Goal: Task Accomplishment & Management: Manage account settings

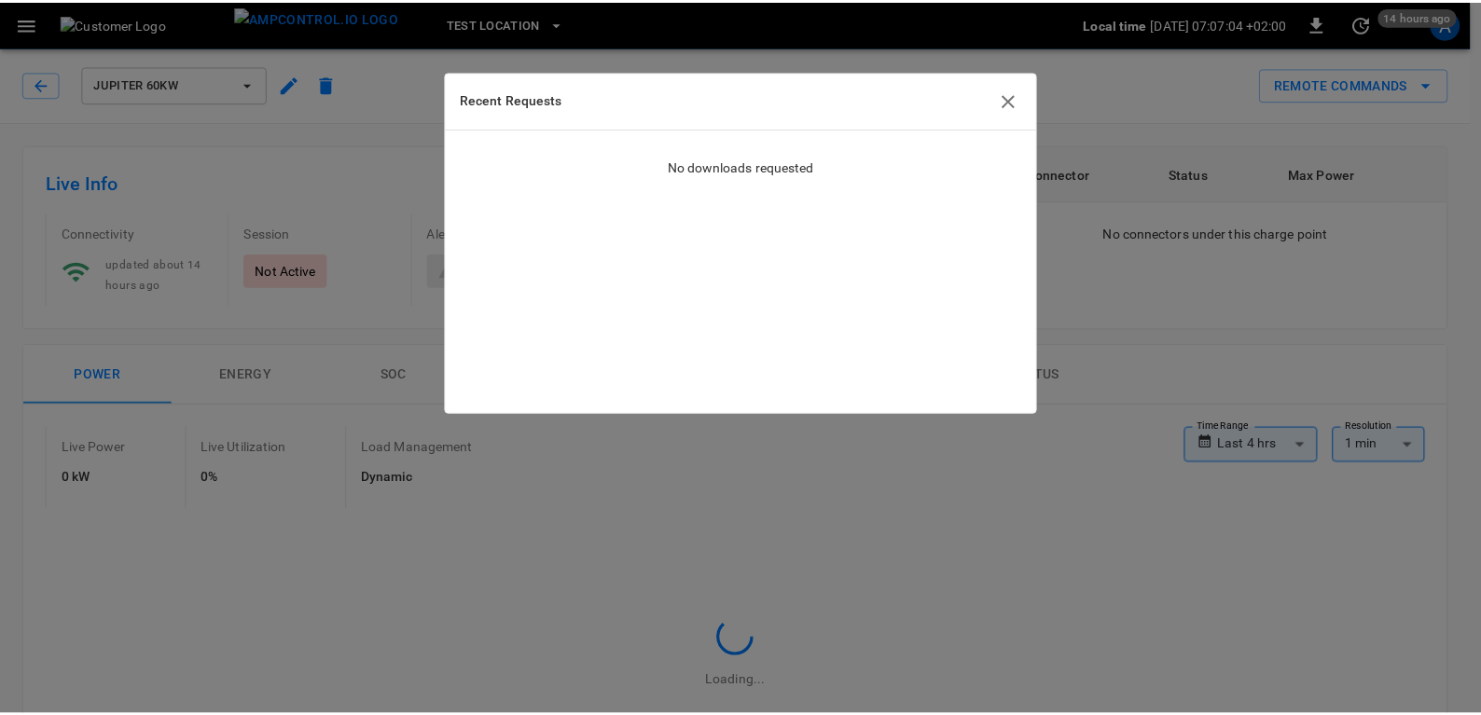
scroll to position [22, 0]
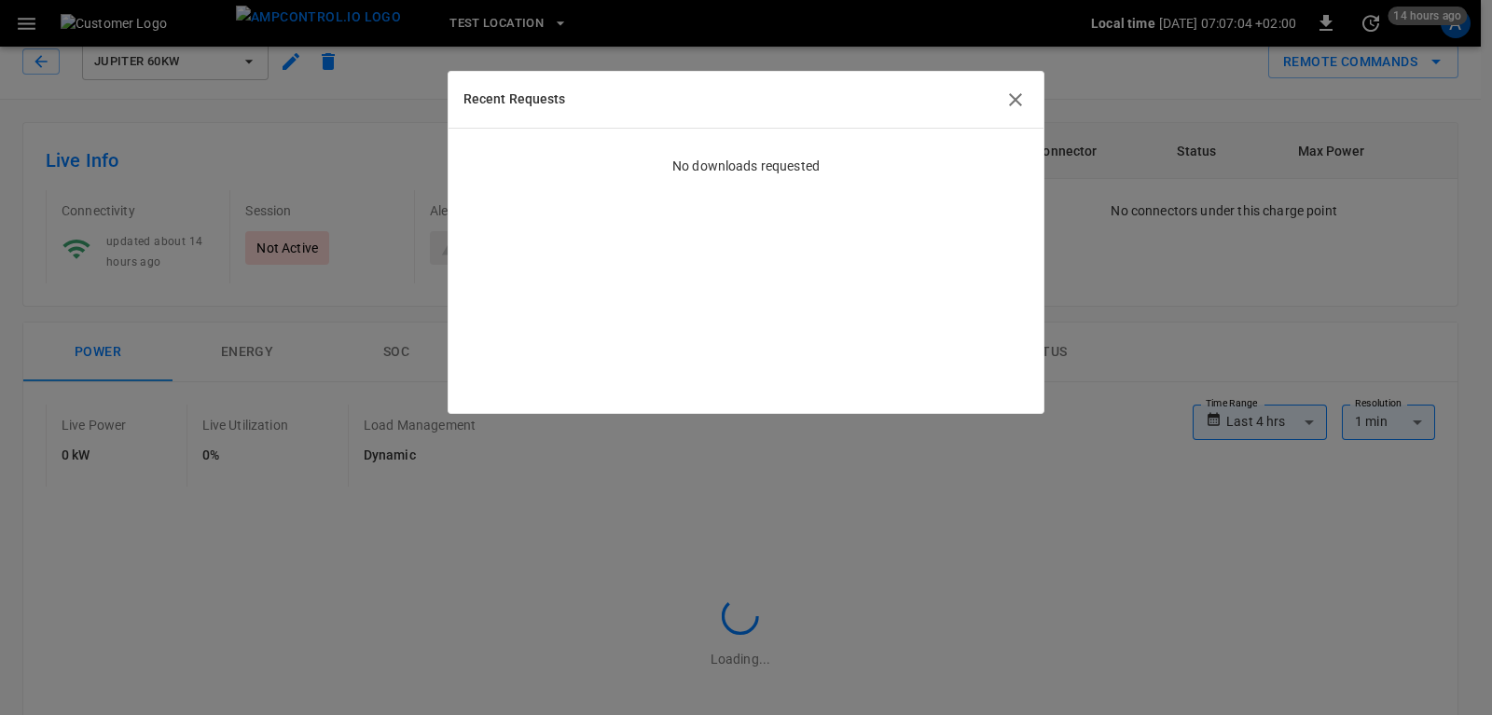
click at [1020, 101] on icon "button" at bounding box center [1015, 100] width 22 height 22
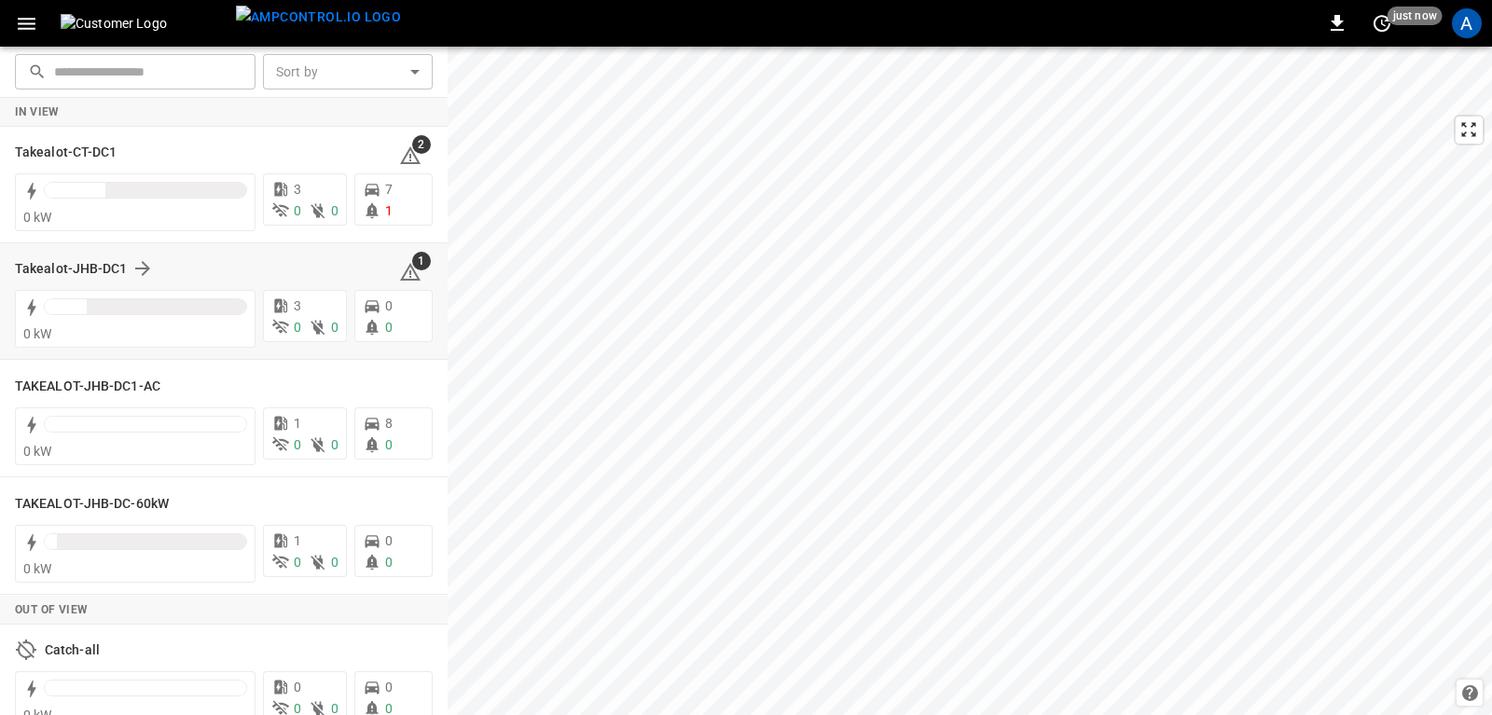
scroll to position [26, 0]
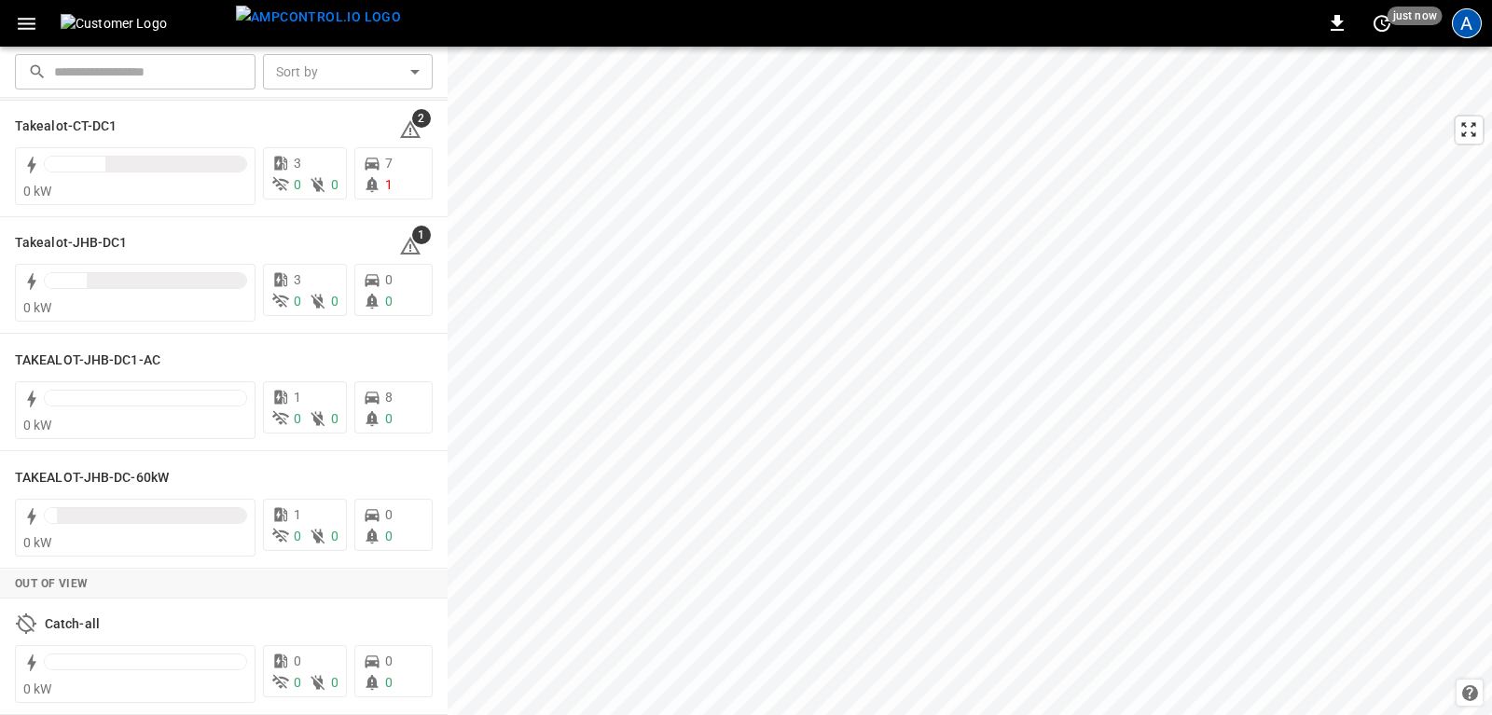
click at [1478, 23] on div "A" at bounding box center [1467, 23] width 30 height 30
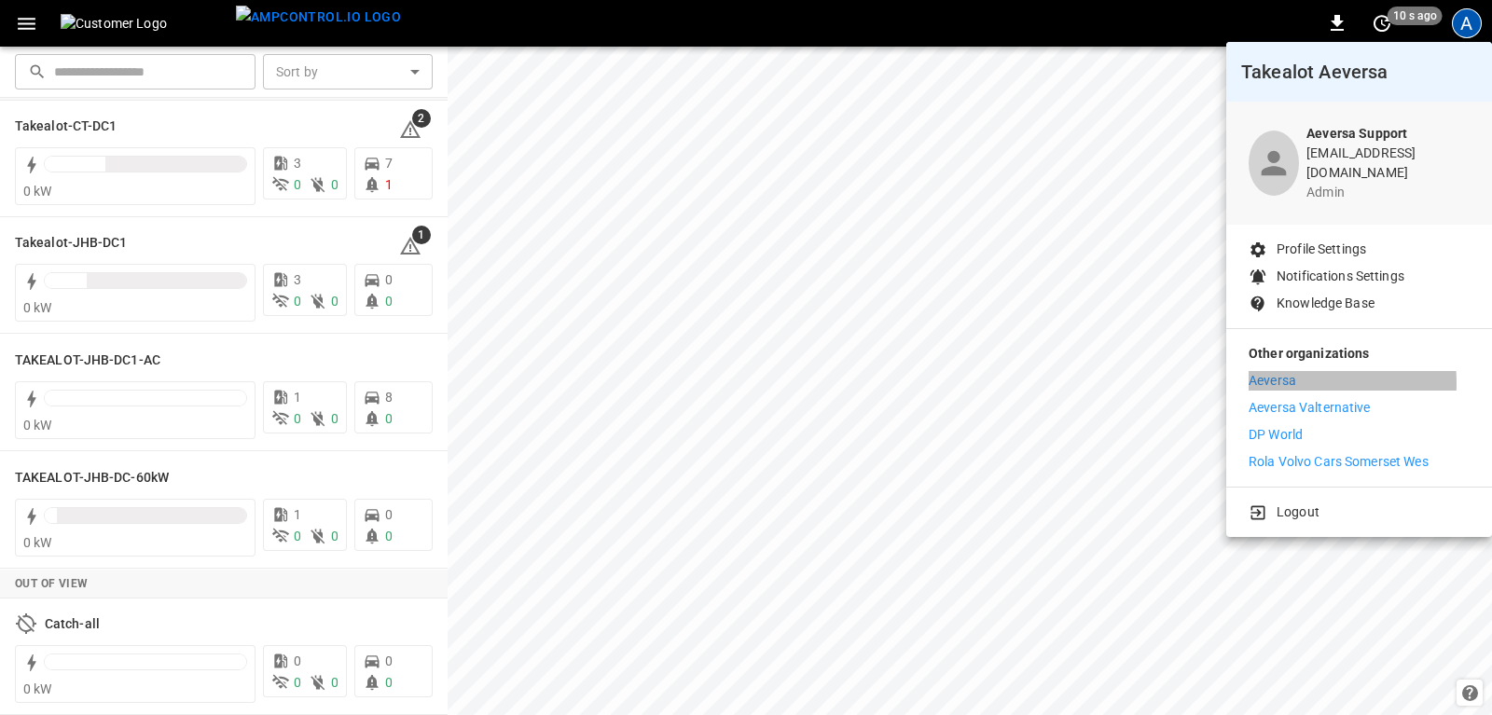
click at [1288, 371] on p "Aeversa" at bounding box center [1273, 381] width 48 height 20
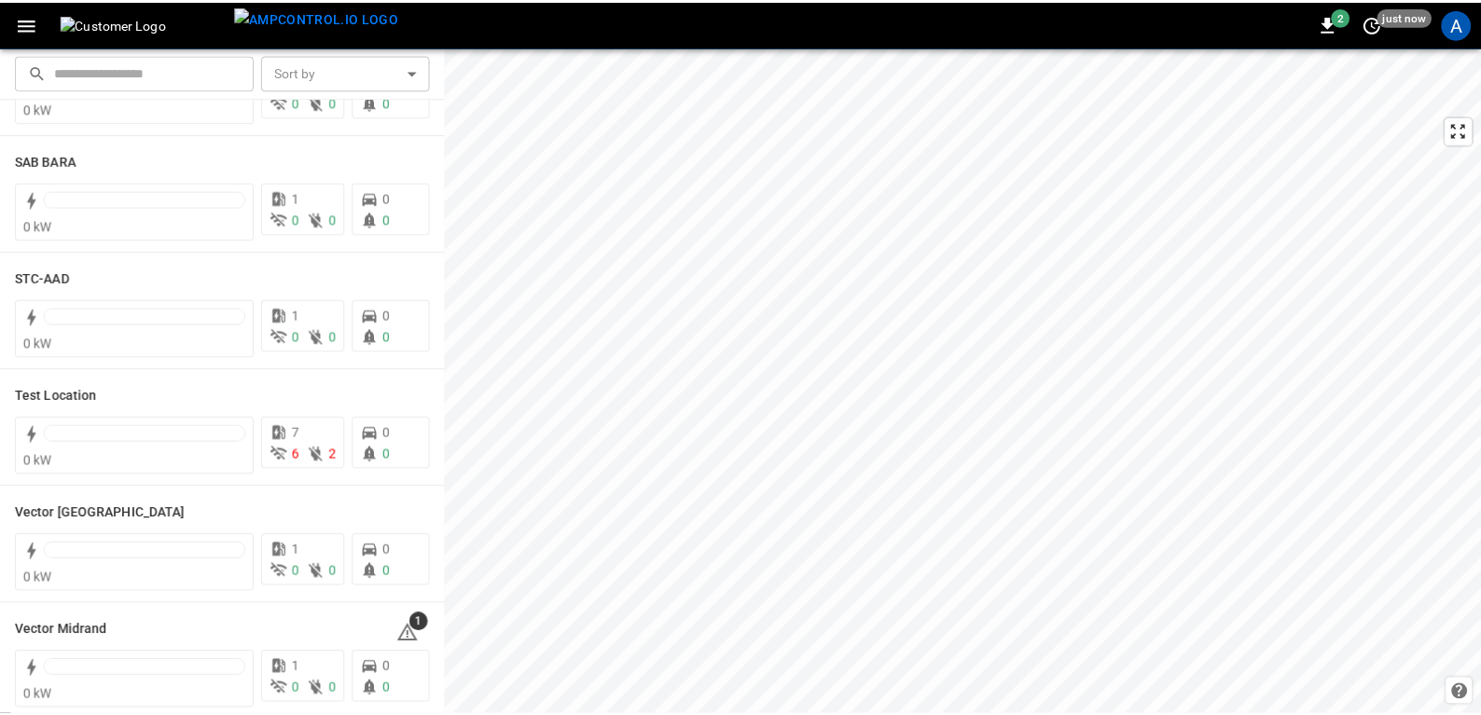
scroll to position [582, 0]
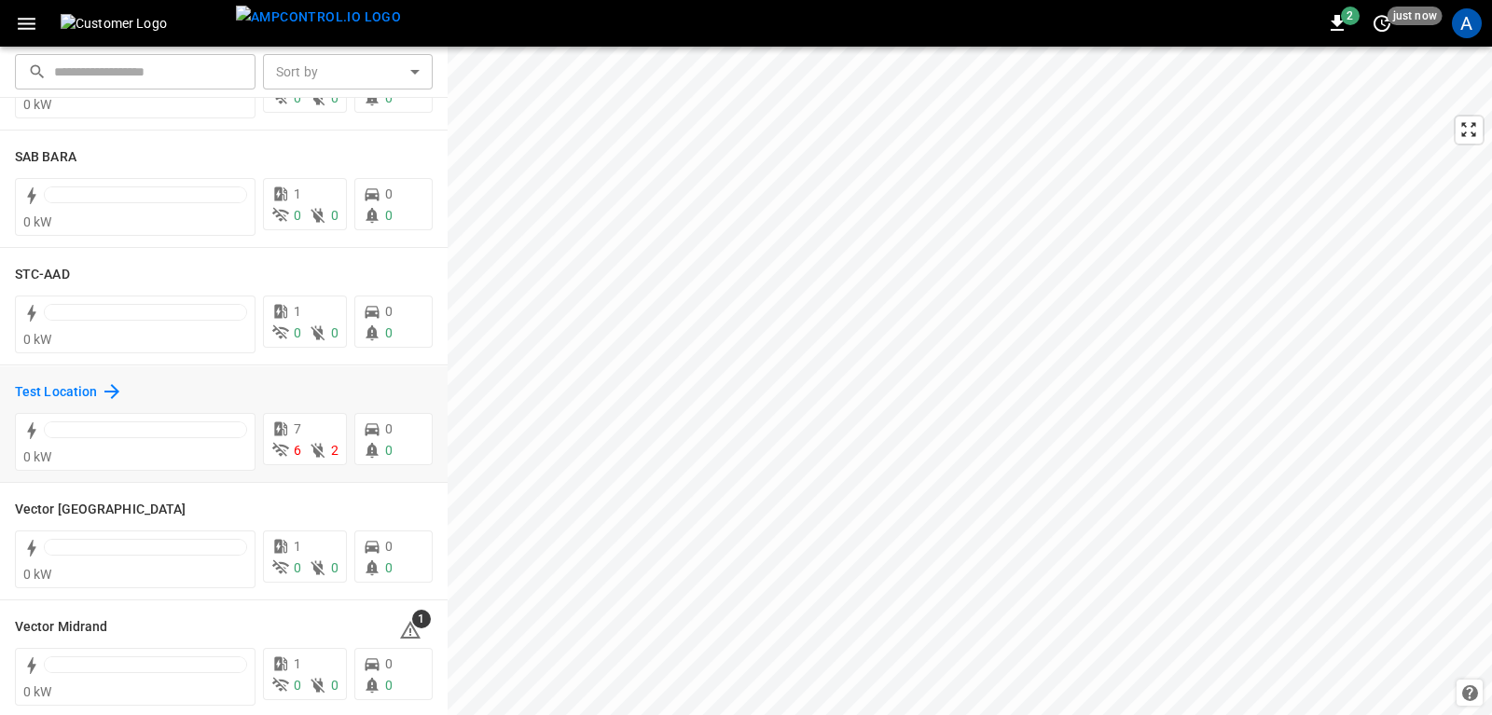
click at [63, 390] on h6 "Test Location" at bounding box center [56, 392] width 82 height 21
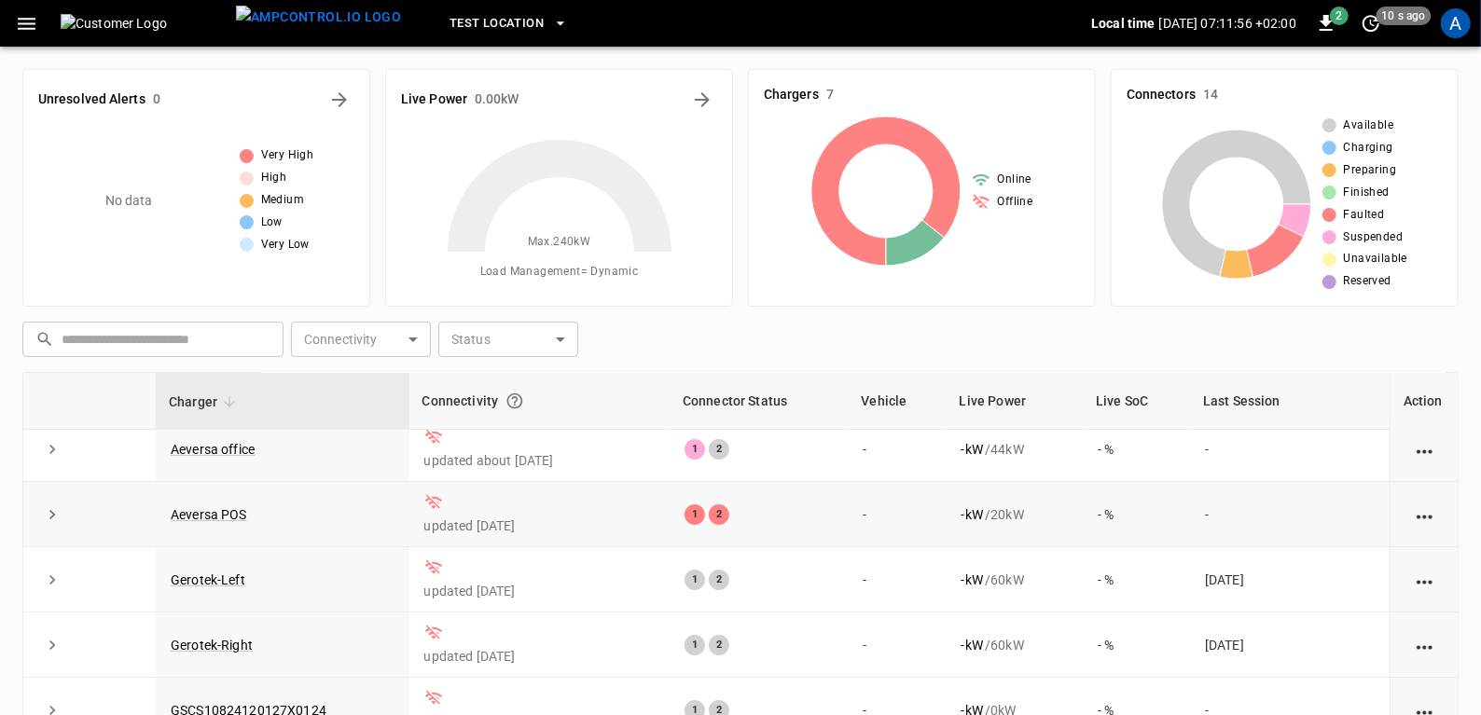
scroll to position [229, 0]
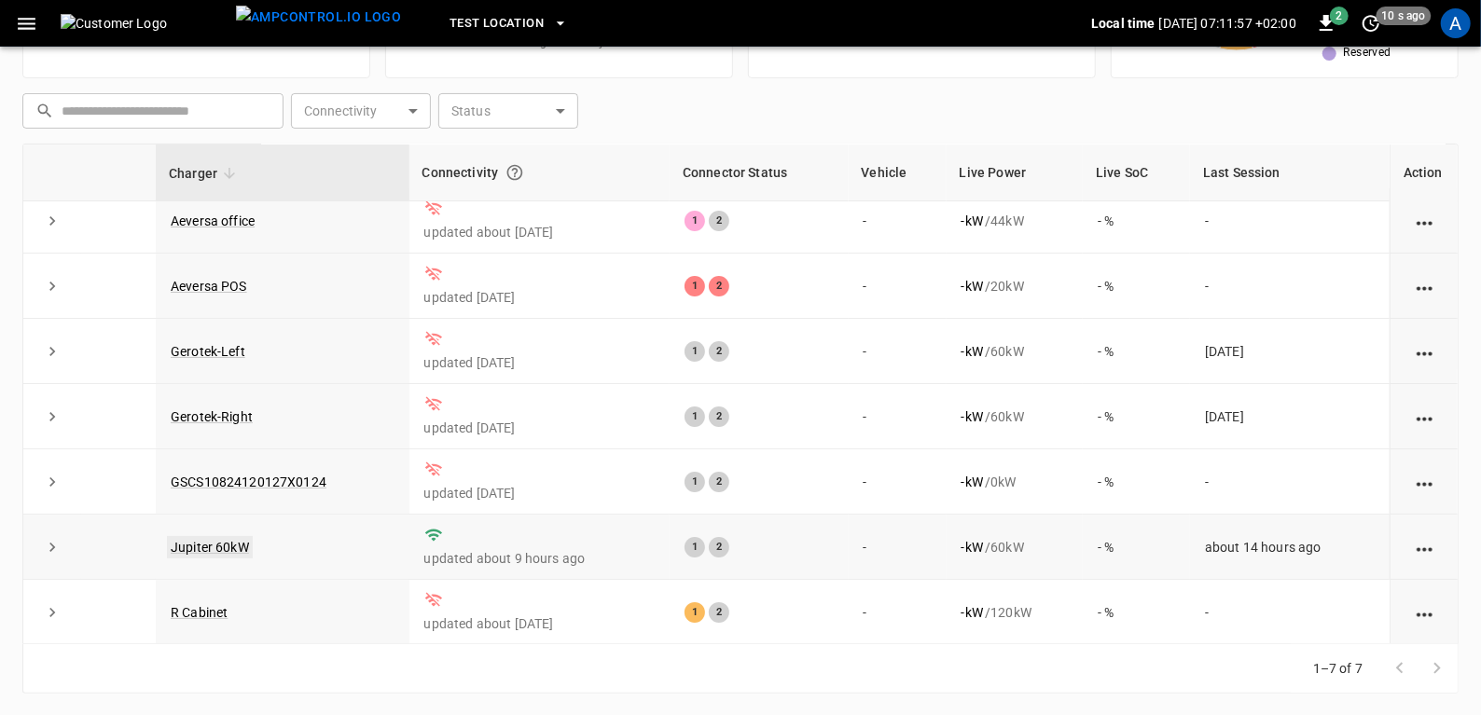
click at [176, 547] on link "Jupiter 60kW" at bounding box center [210, 547] width 86 height 22
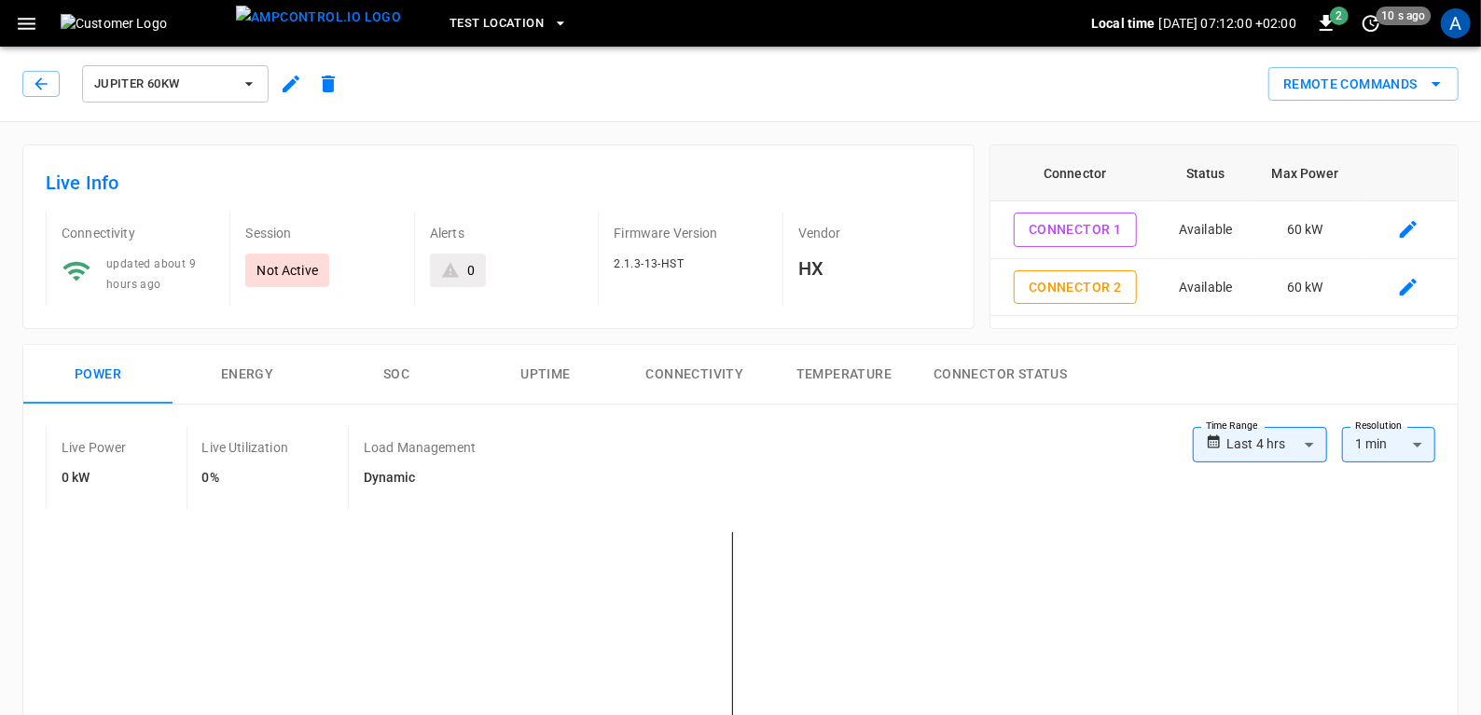
click at [281, 87] on icon "button" at bounding box center [291, 84] width 22 height 22
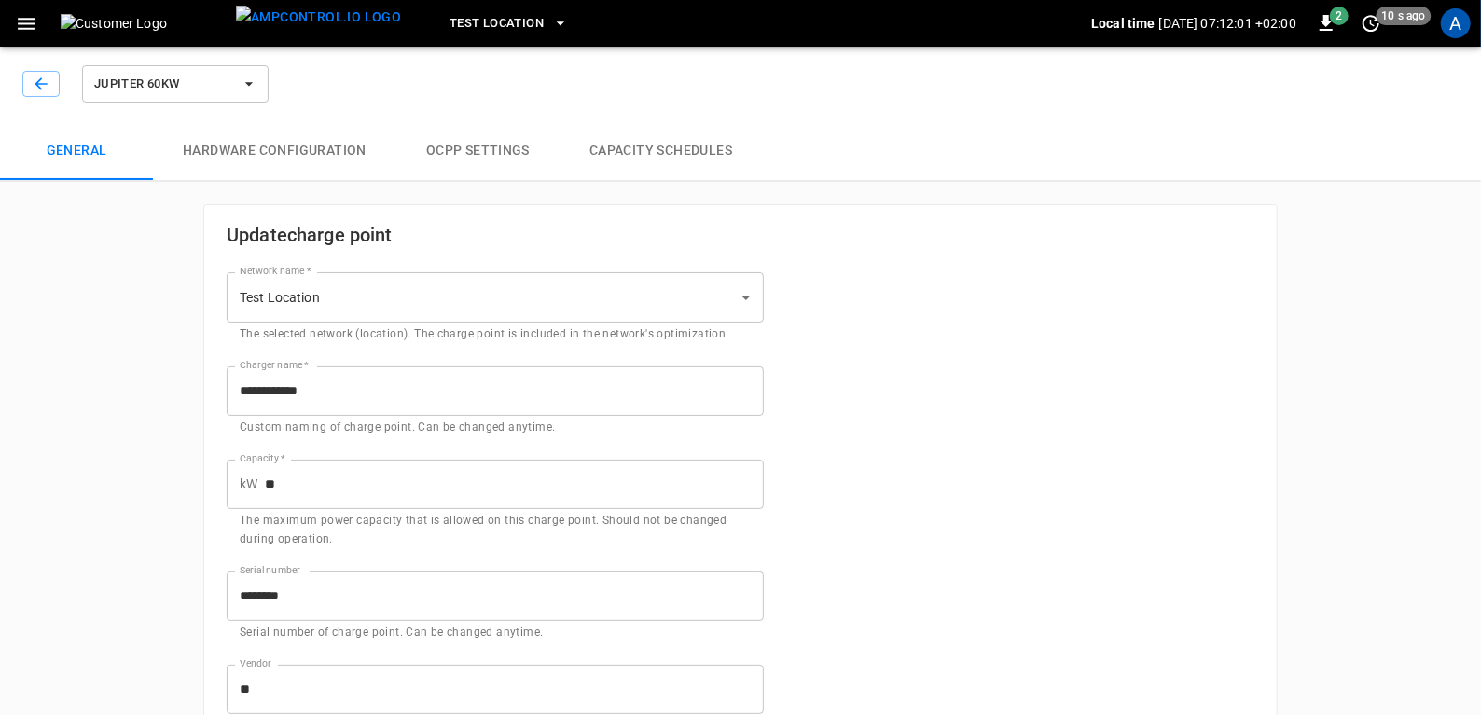
type input "**********"
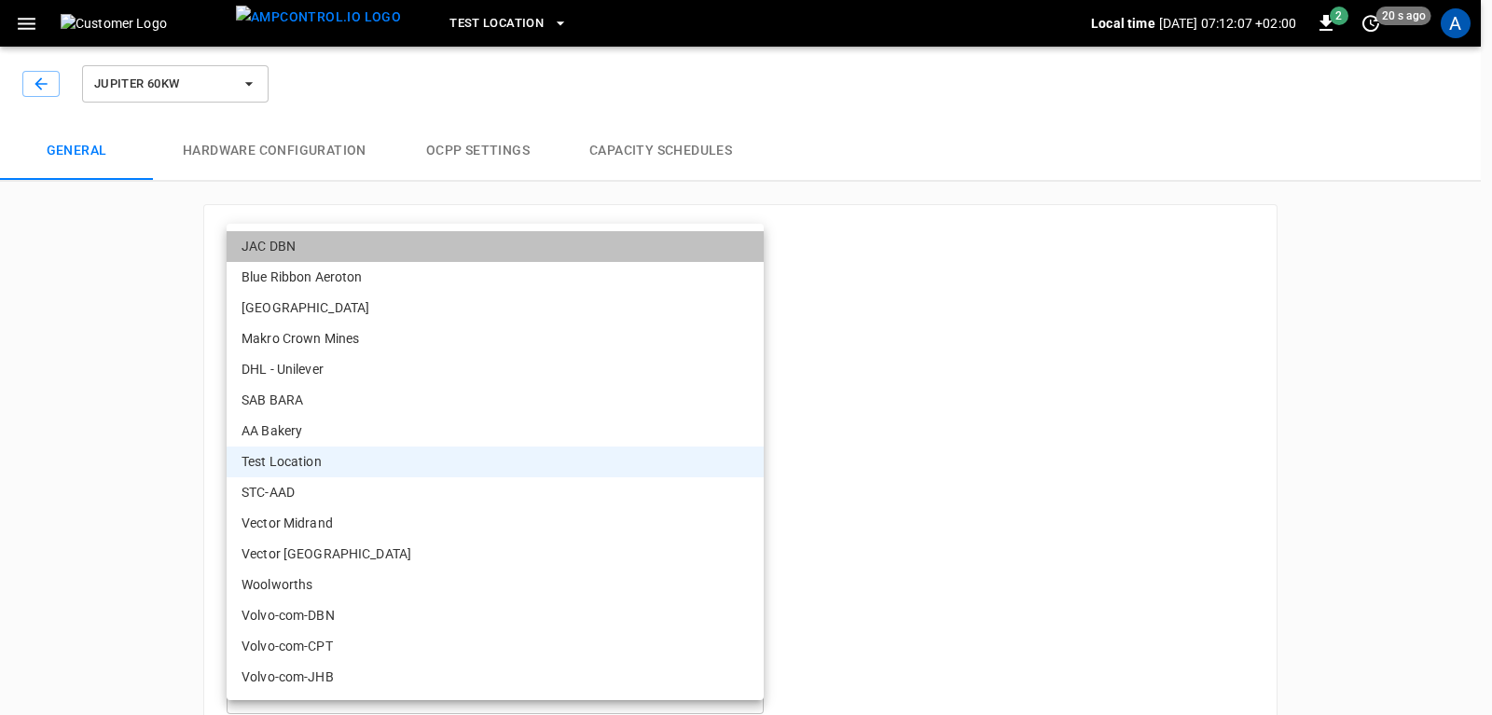
click at [295, 235] on li "JAC DBN" at bounding box center [495, 246] width 537 height 31
type input "**********"
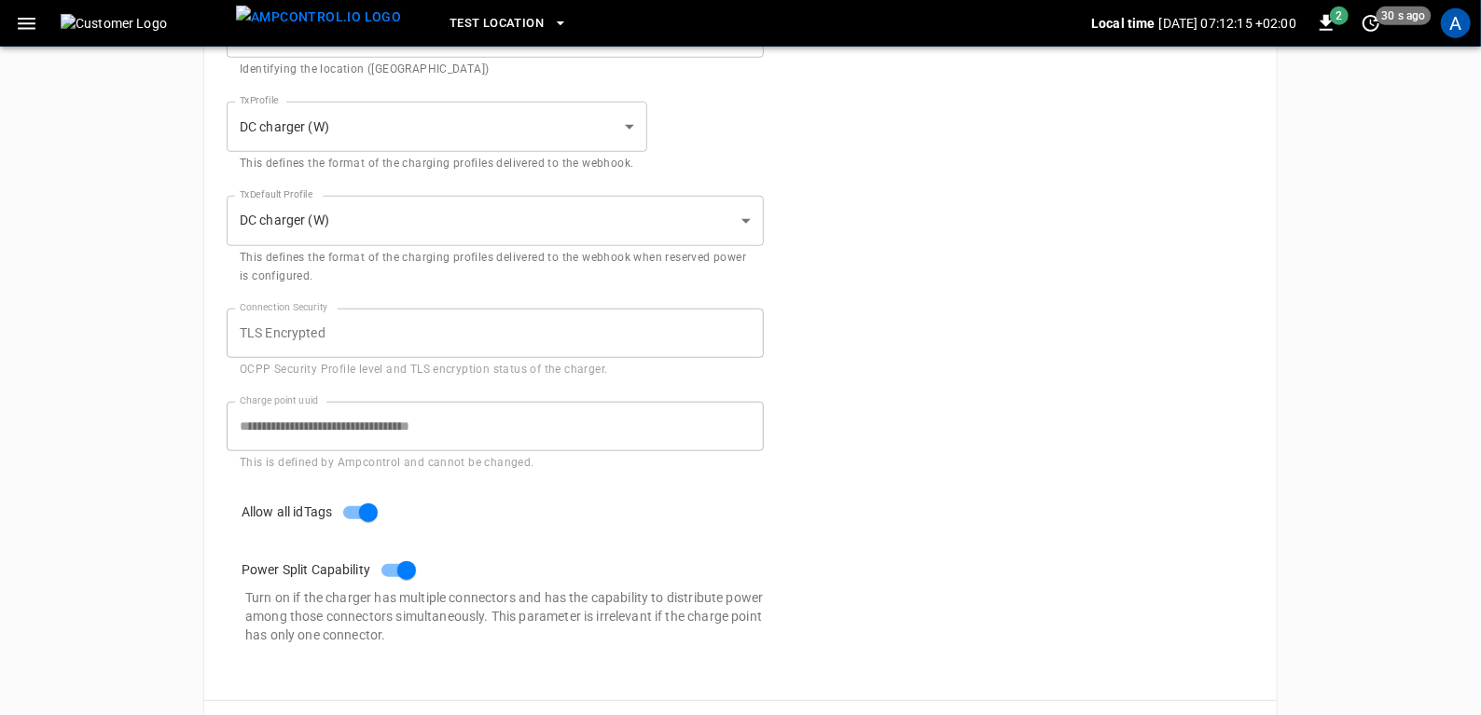
scroll to position [1008, 0]
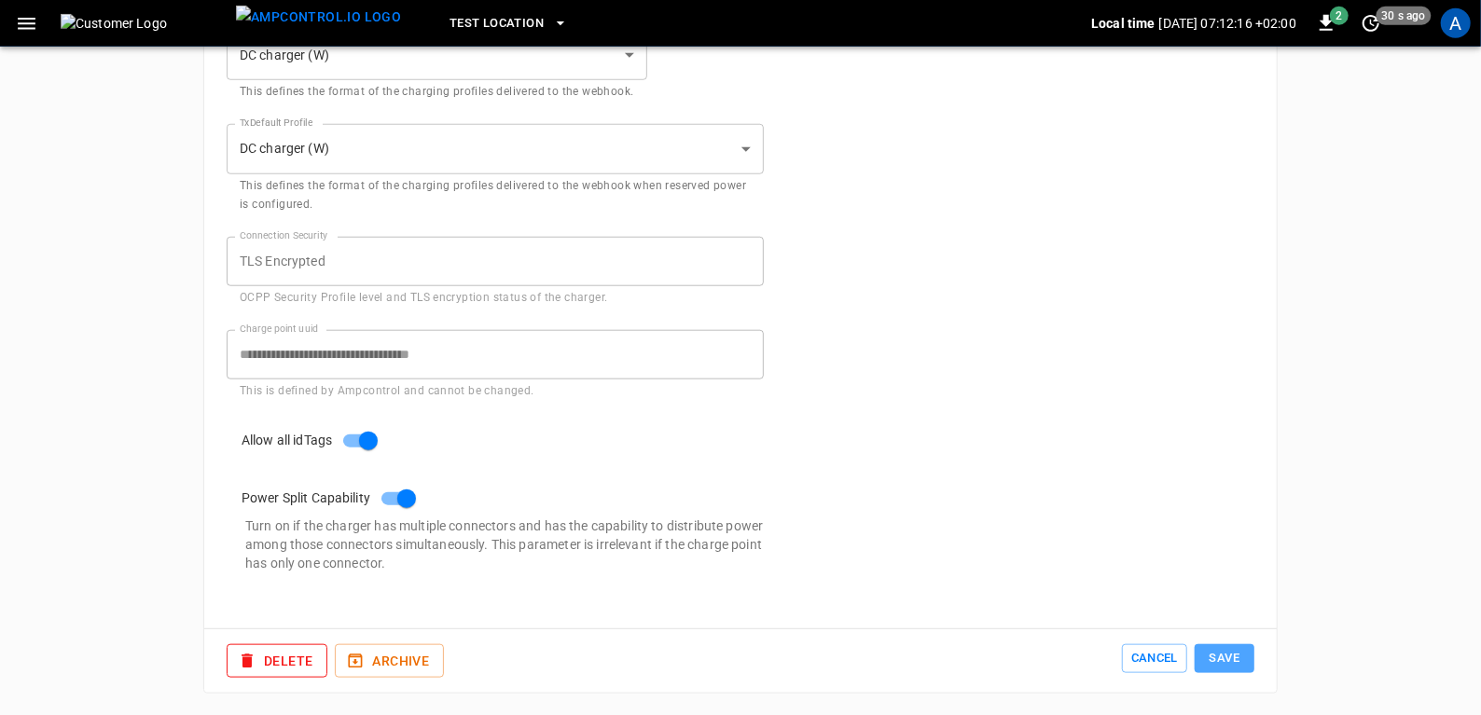
click at [1236, 660] on button "Save" at bounding box center [1225, 658] width 60 height 29
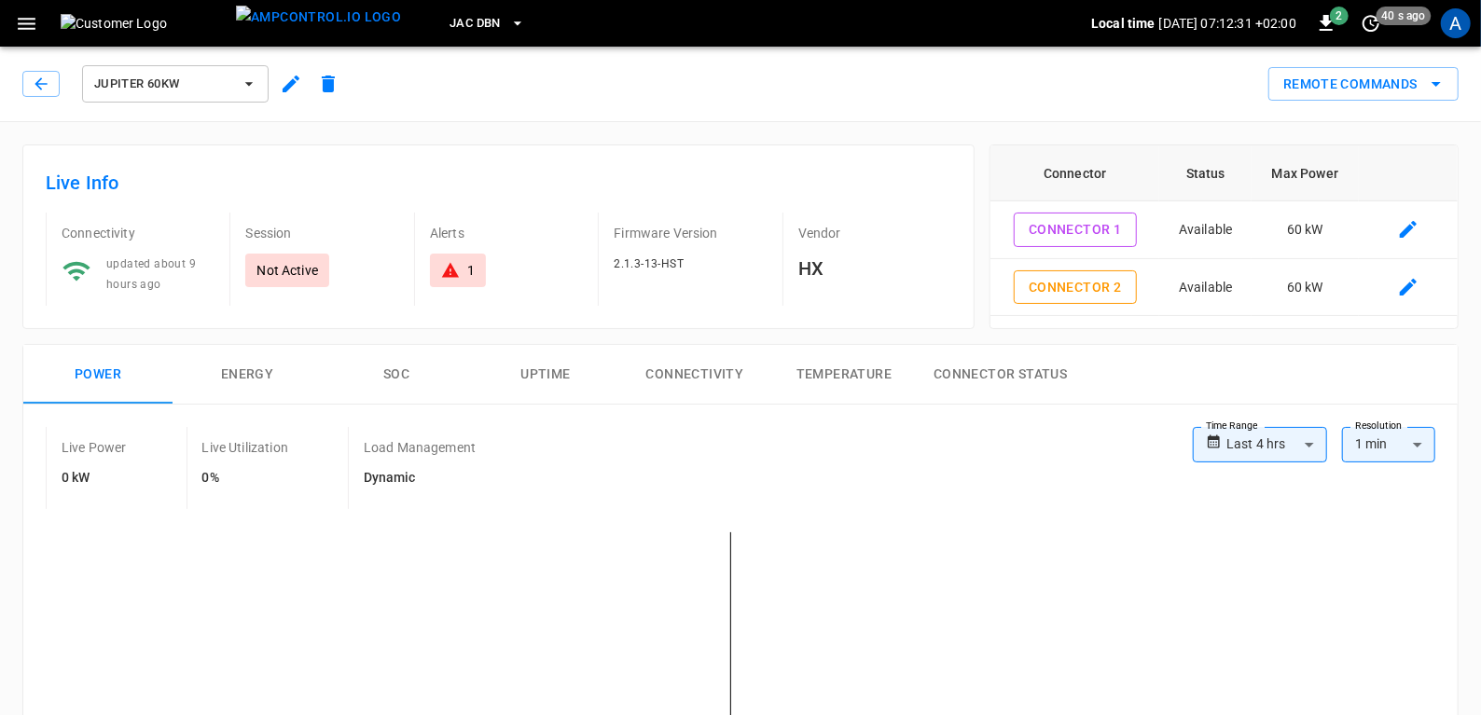
click at [12, 18] on button "button" at bounding box center [26, 24] width 38 height 35
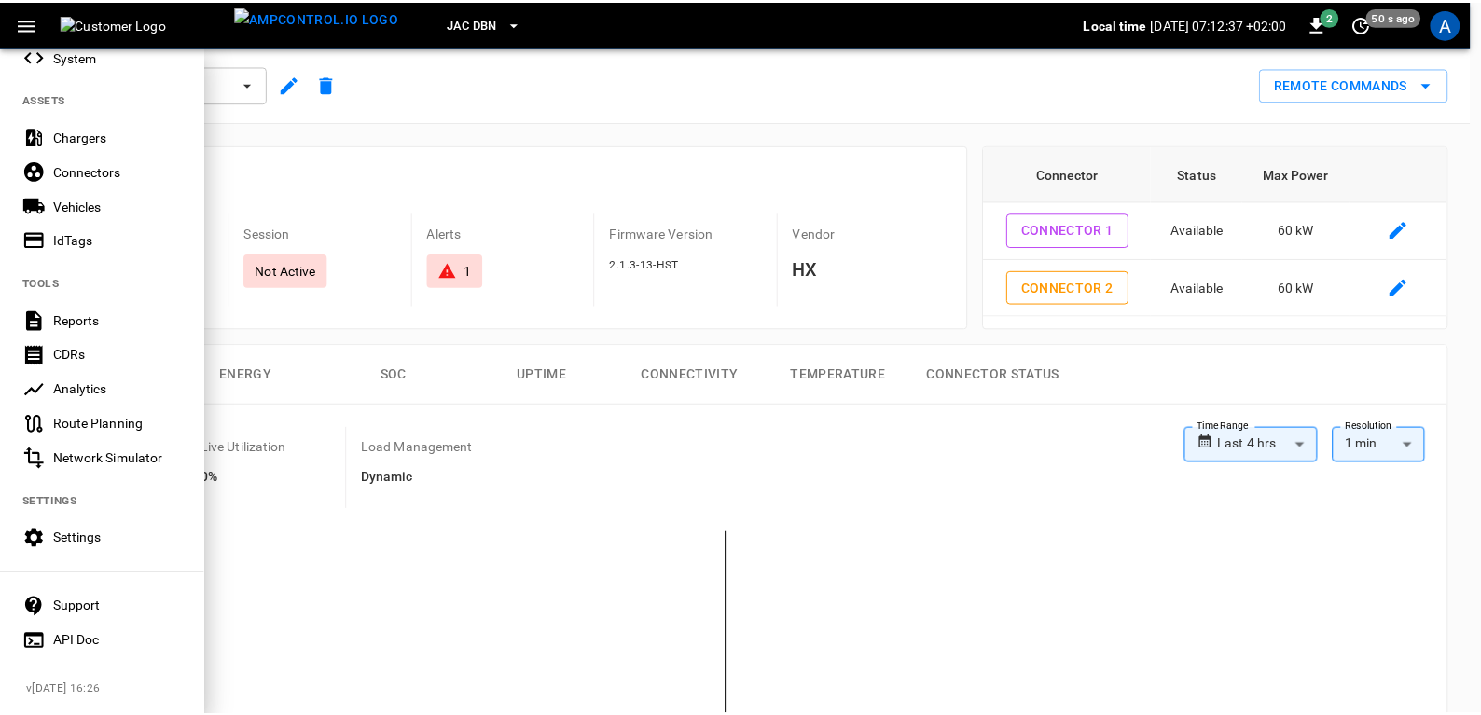
scroll to position [395, 0]
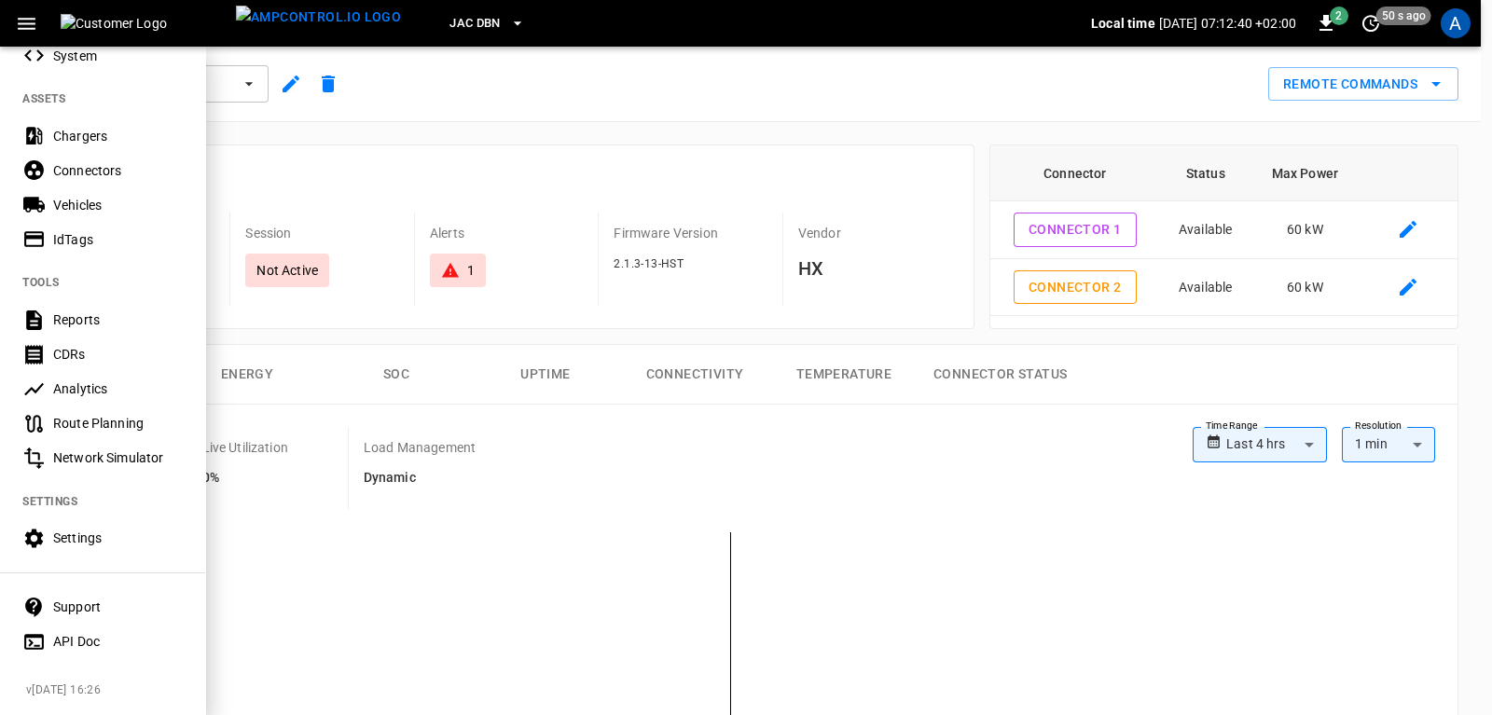
click at [76, 529] on div "Settings" at bounding box center [118, 538] width 130 height 19
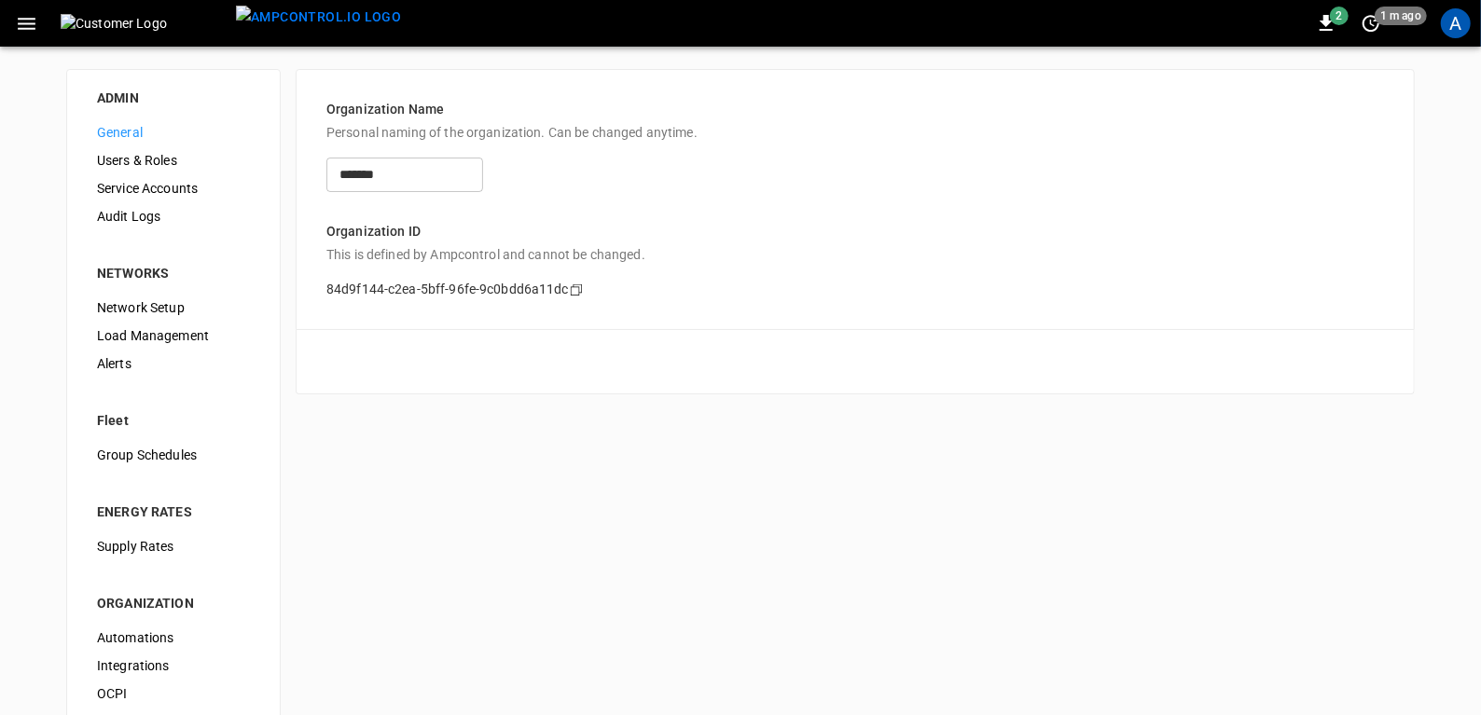
click at [152, 327] on span "Load Management" at bounding box center [173, 336] width 153 height 20
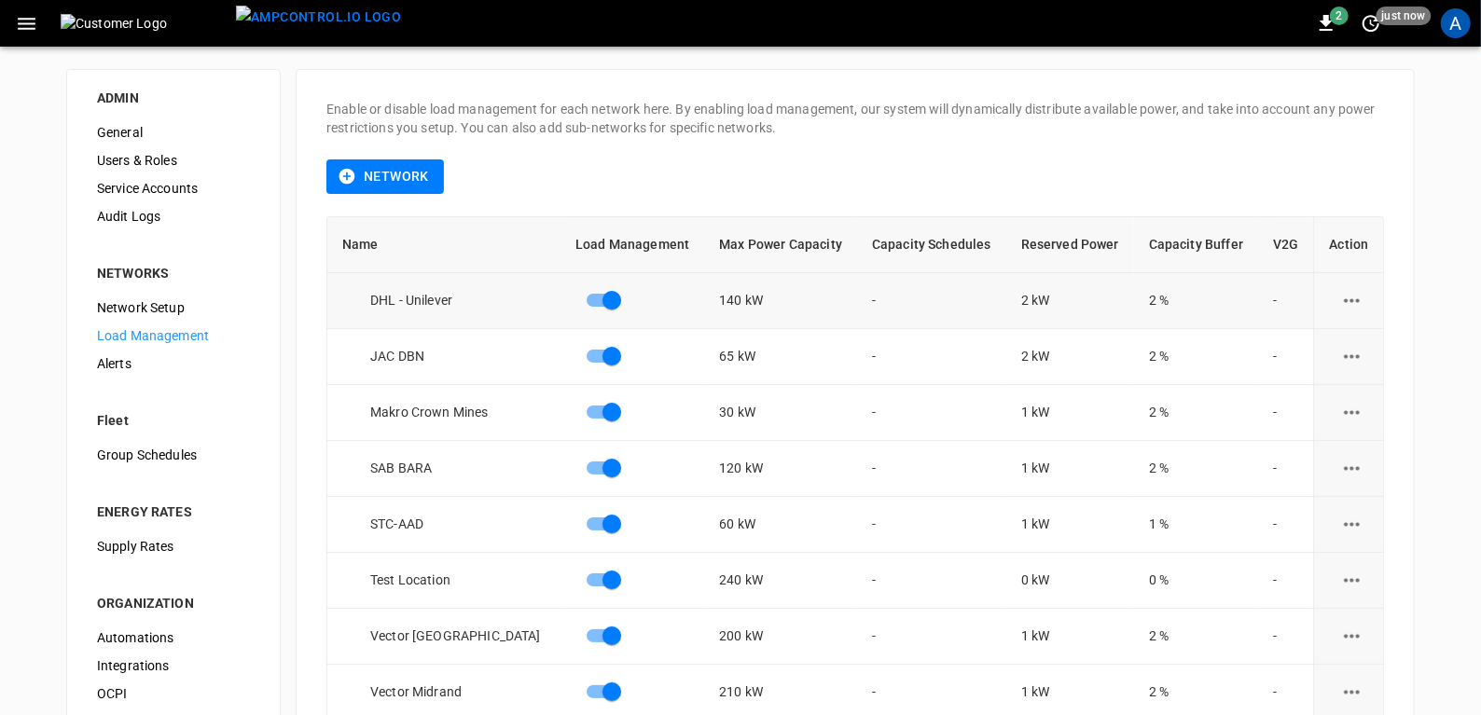
scroll to position [179, 0]
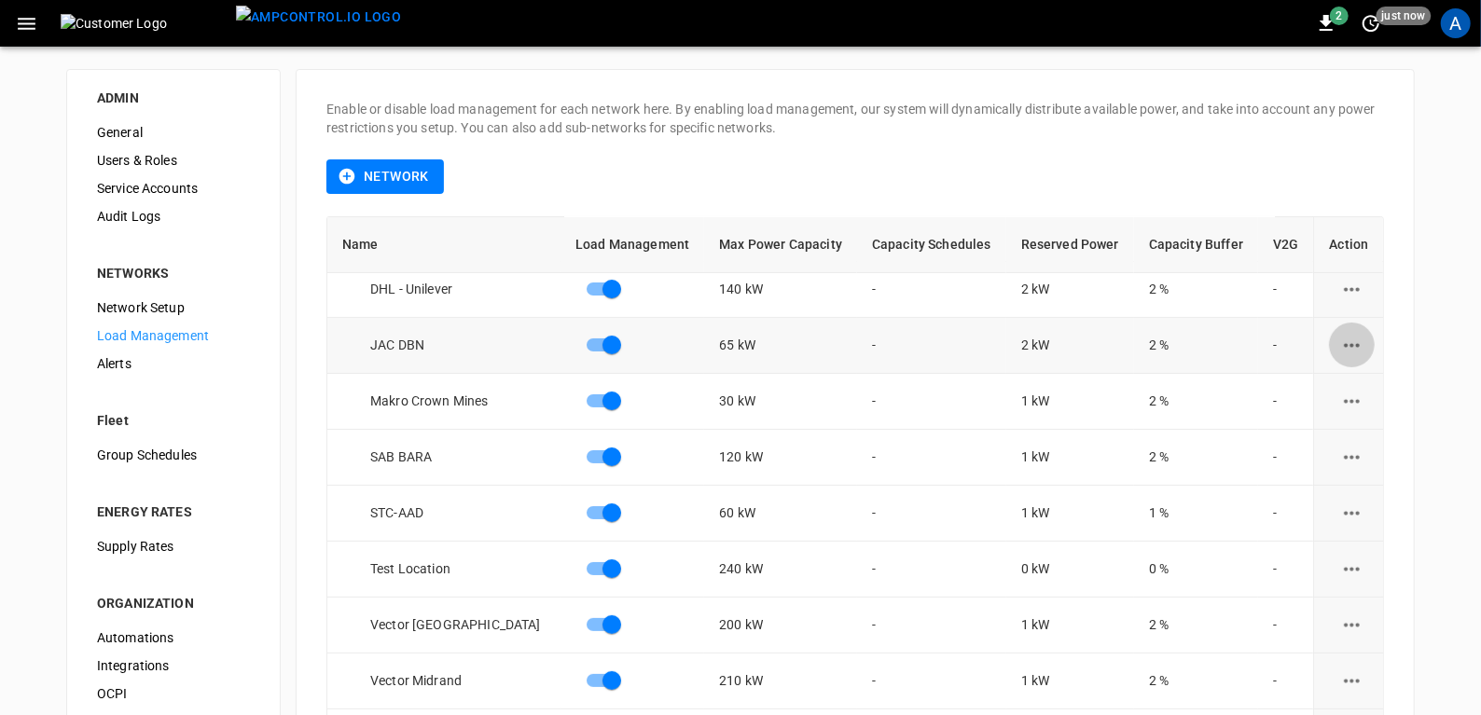
click at [1347, 342] on icon "load management options" at bounding box center [1351, 345] width 23 height 23
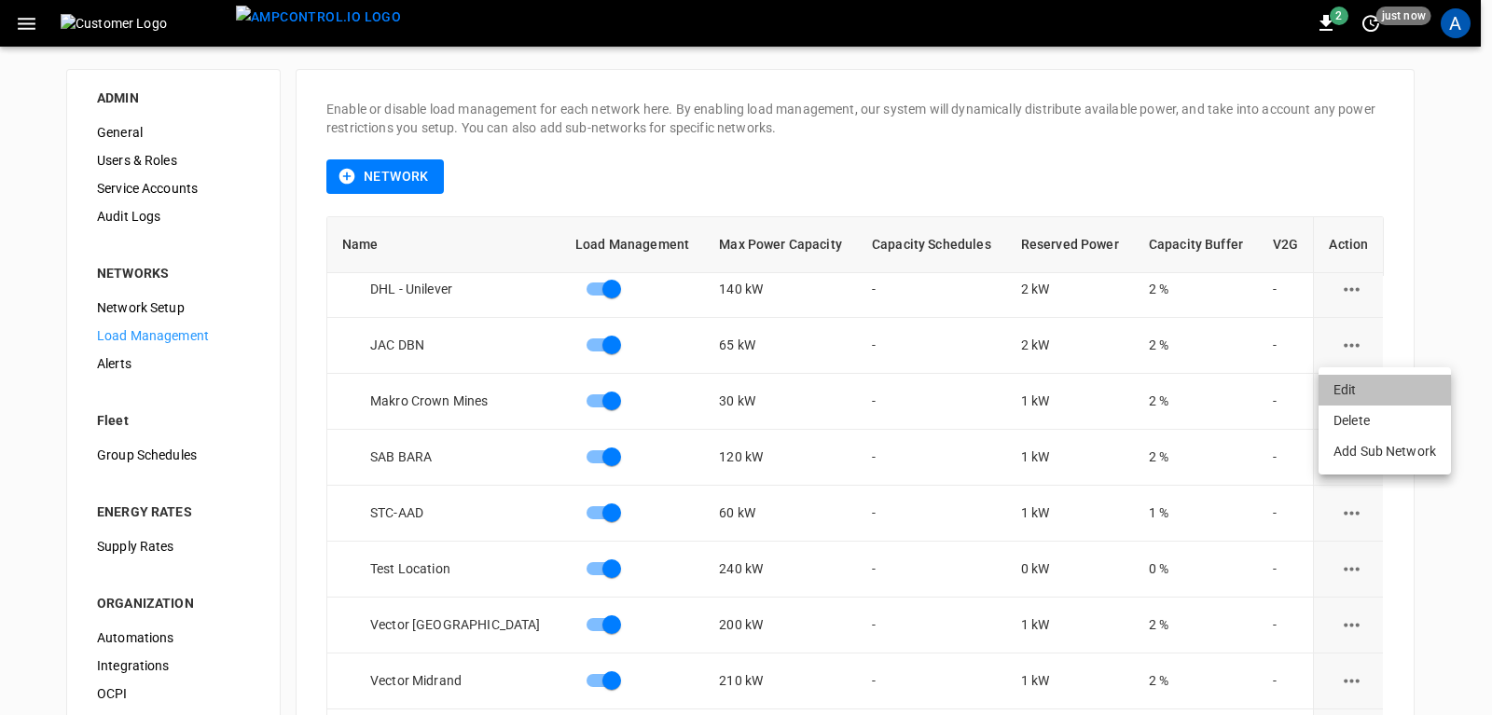
click at [1343, 395] on li "Edit" at bounding box center [1385, 390] width 132 height 31
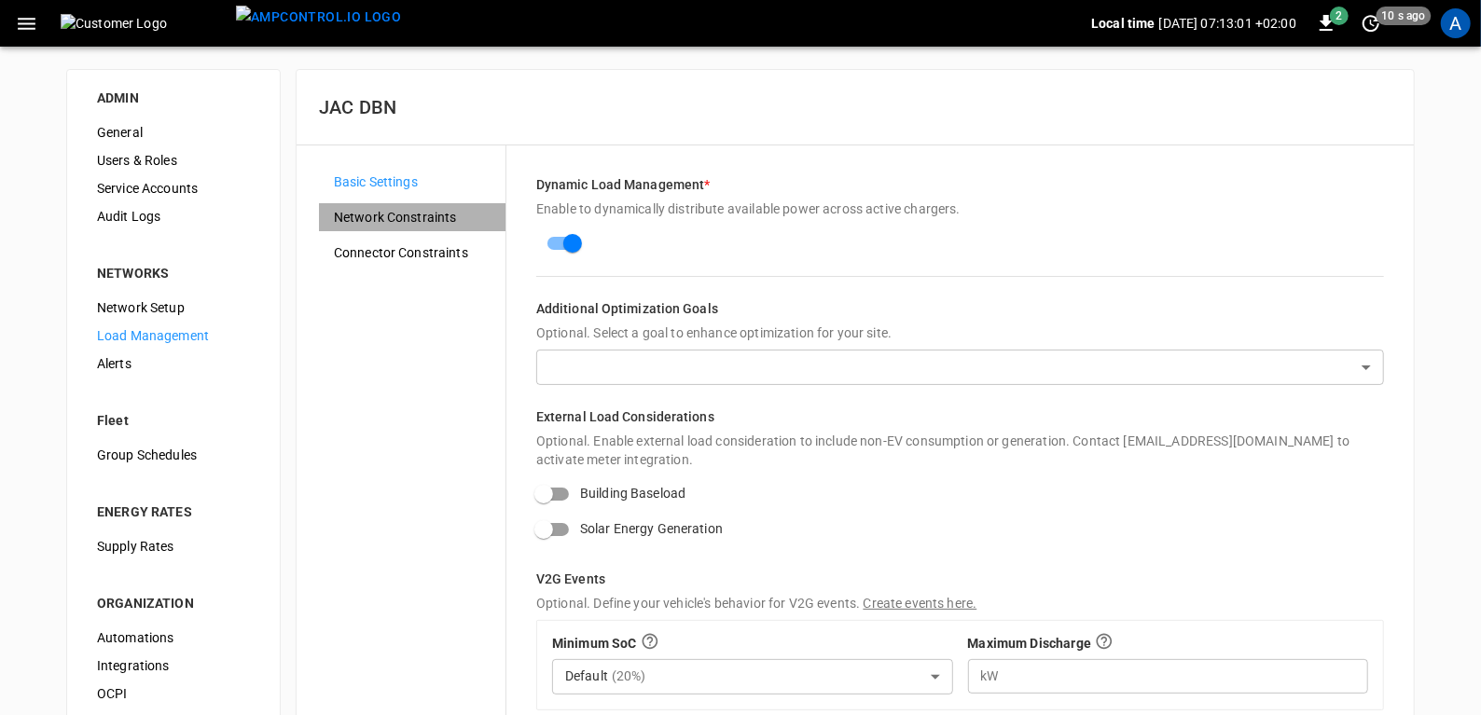
click at [412, 215] on span "Network Constraints" at bounding box center [412, 218] width 157 height 20
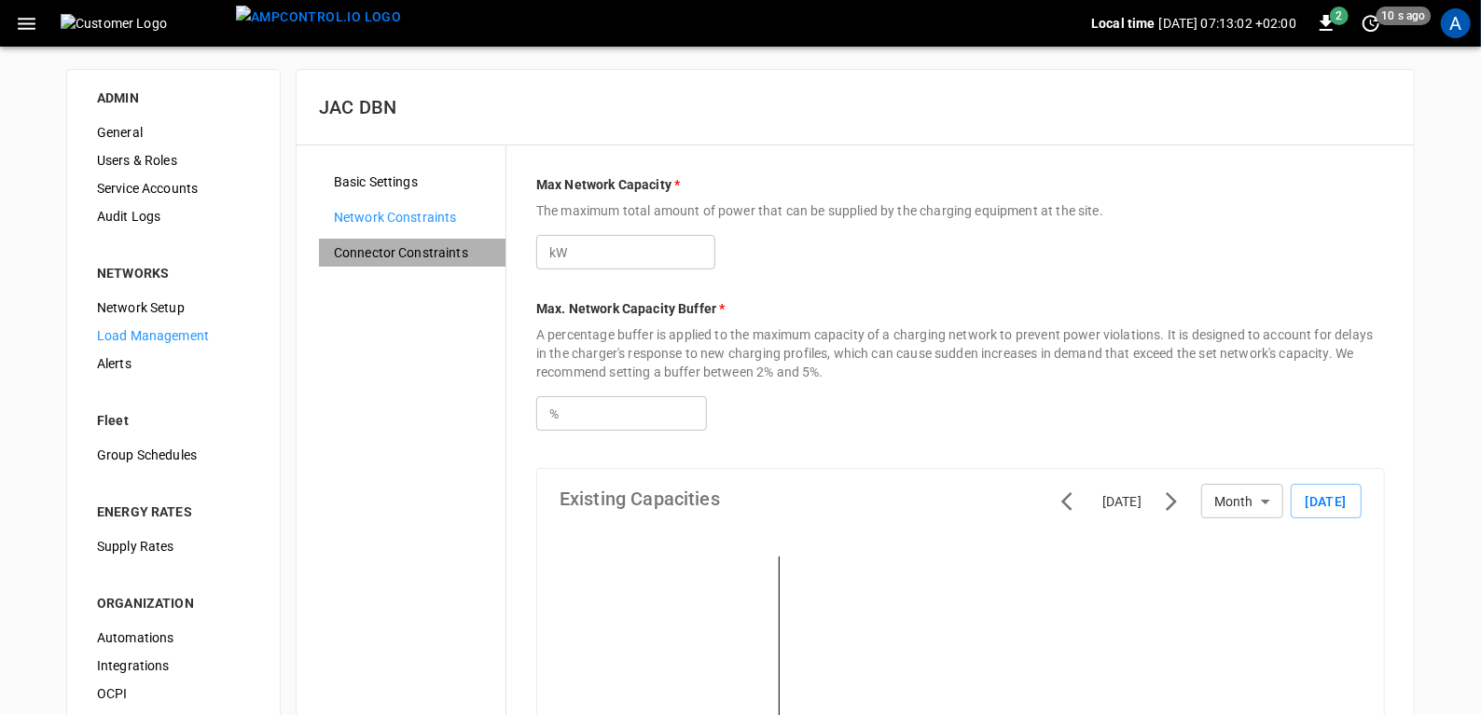
click at [401, 251] on span "Connector Constraints" at bounding box center [412, 253] width 157 height 20
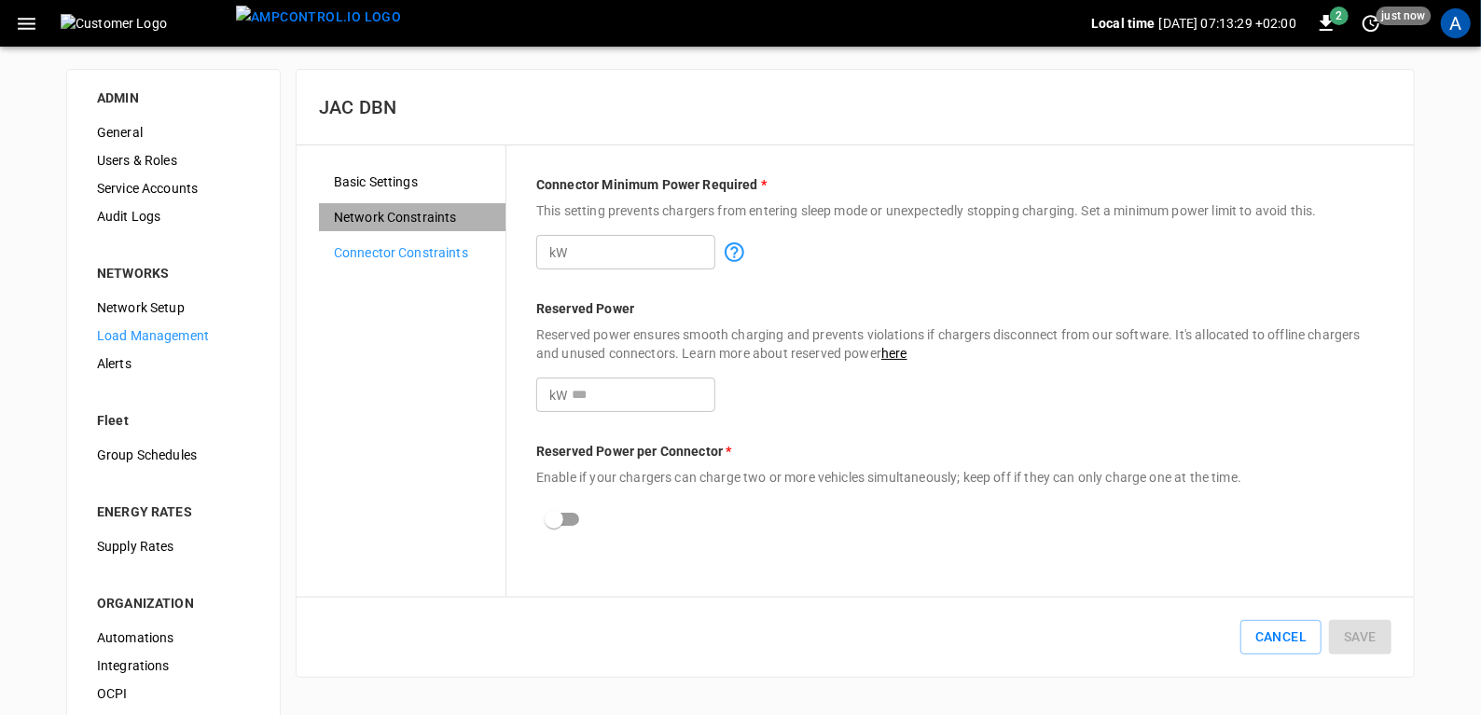
click at [406, 211] on span "Network Constraints" at bounding box center [412, 218] width 157 height 20
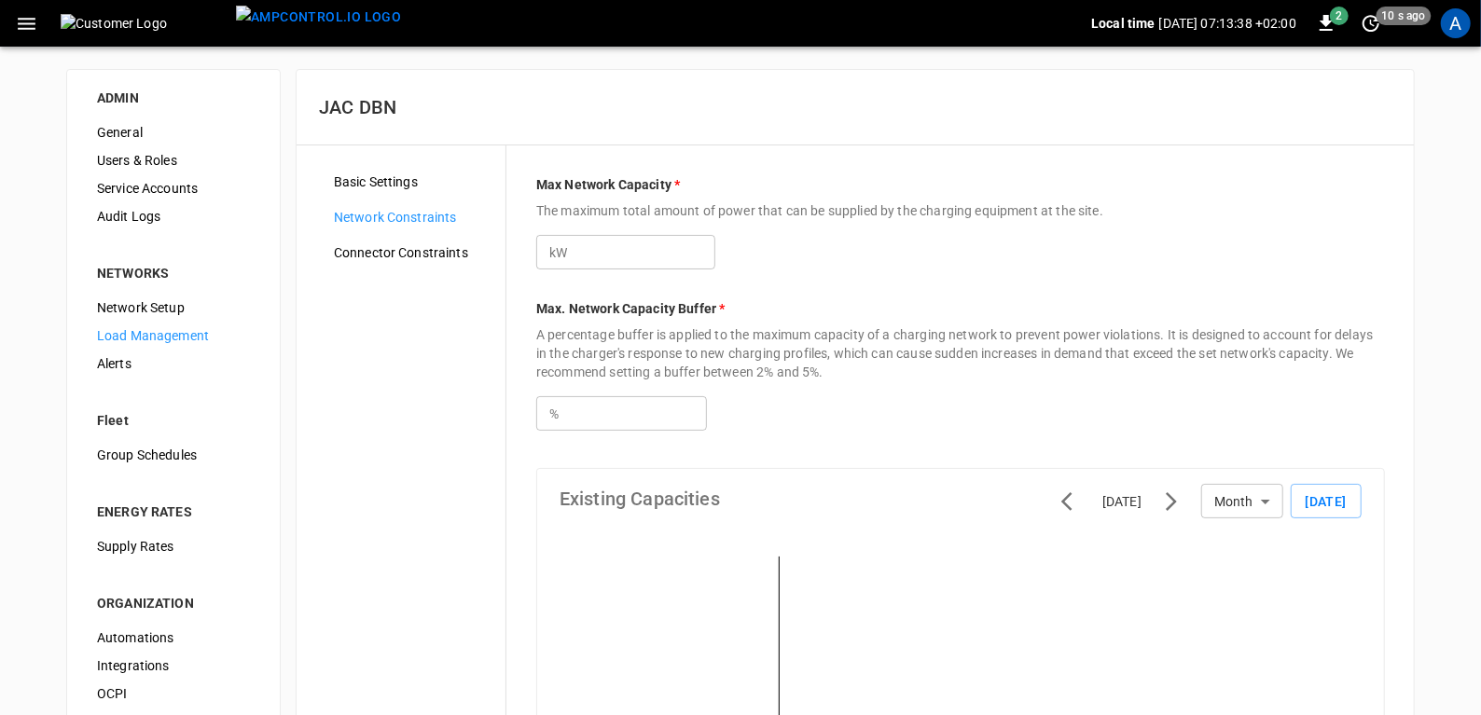
click at [389, 183] on span "Basic Settings" at bounding box center [412, 183] width 157 height 20
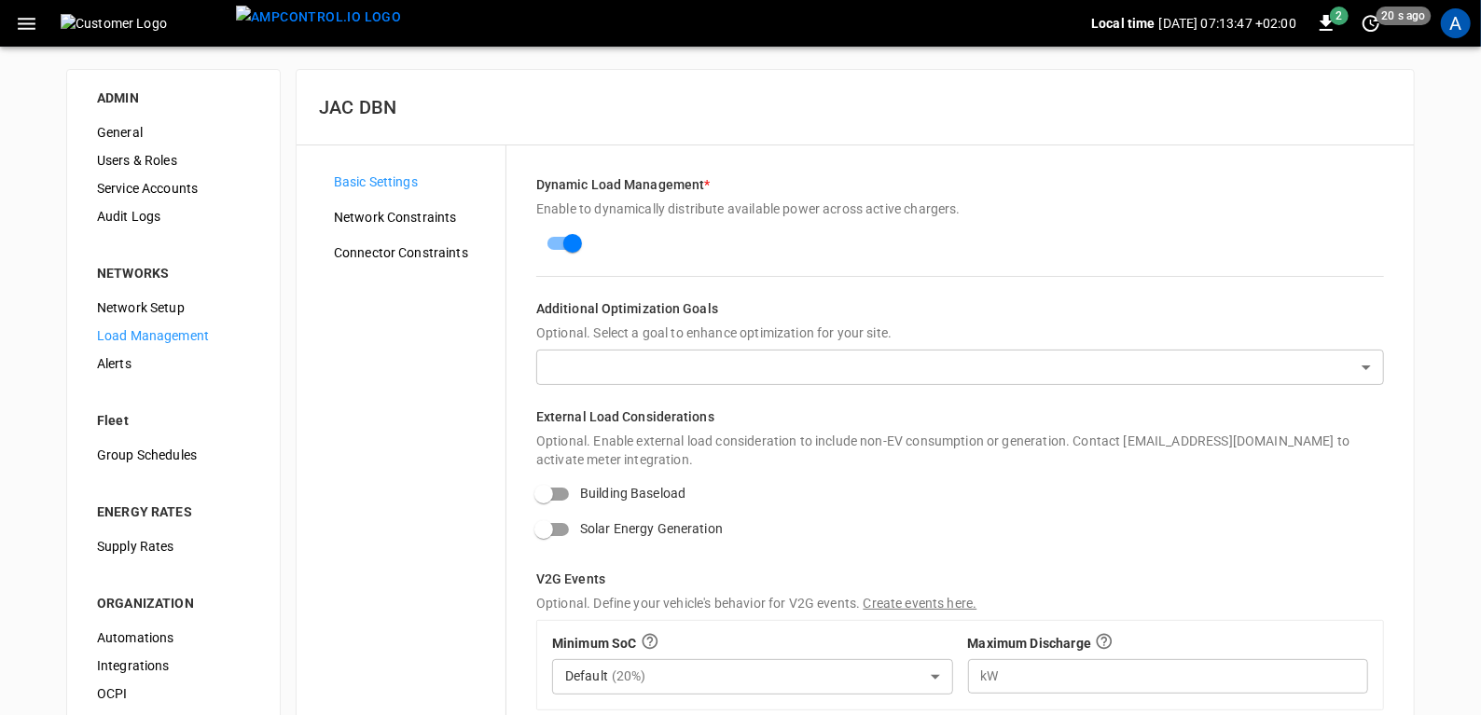
click at [359, 213] on span "Network Constraints" at bounding box center [412, 218] width 157 height 20
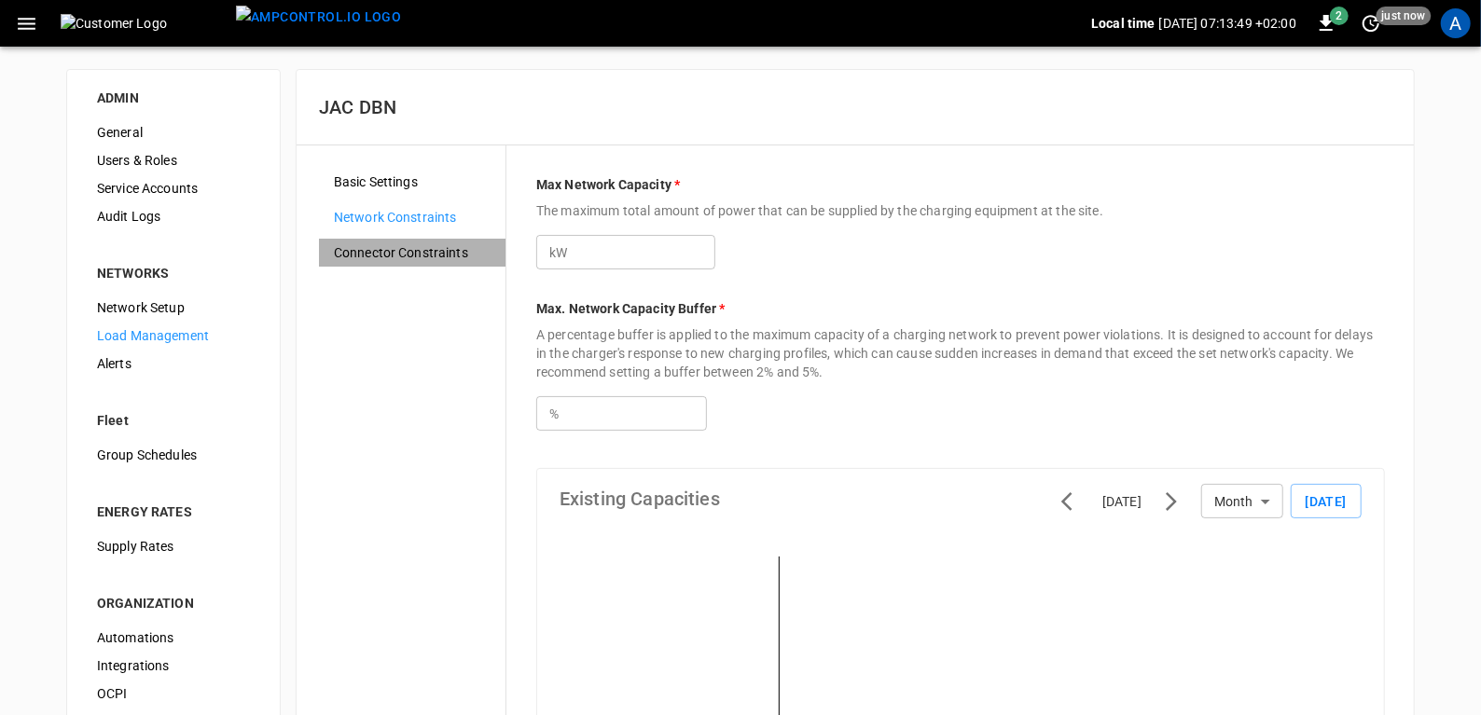
click at [404, 251] on span "Connector Constraints" at bounding box center [412, 253] width 157 height 20
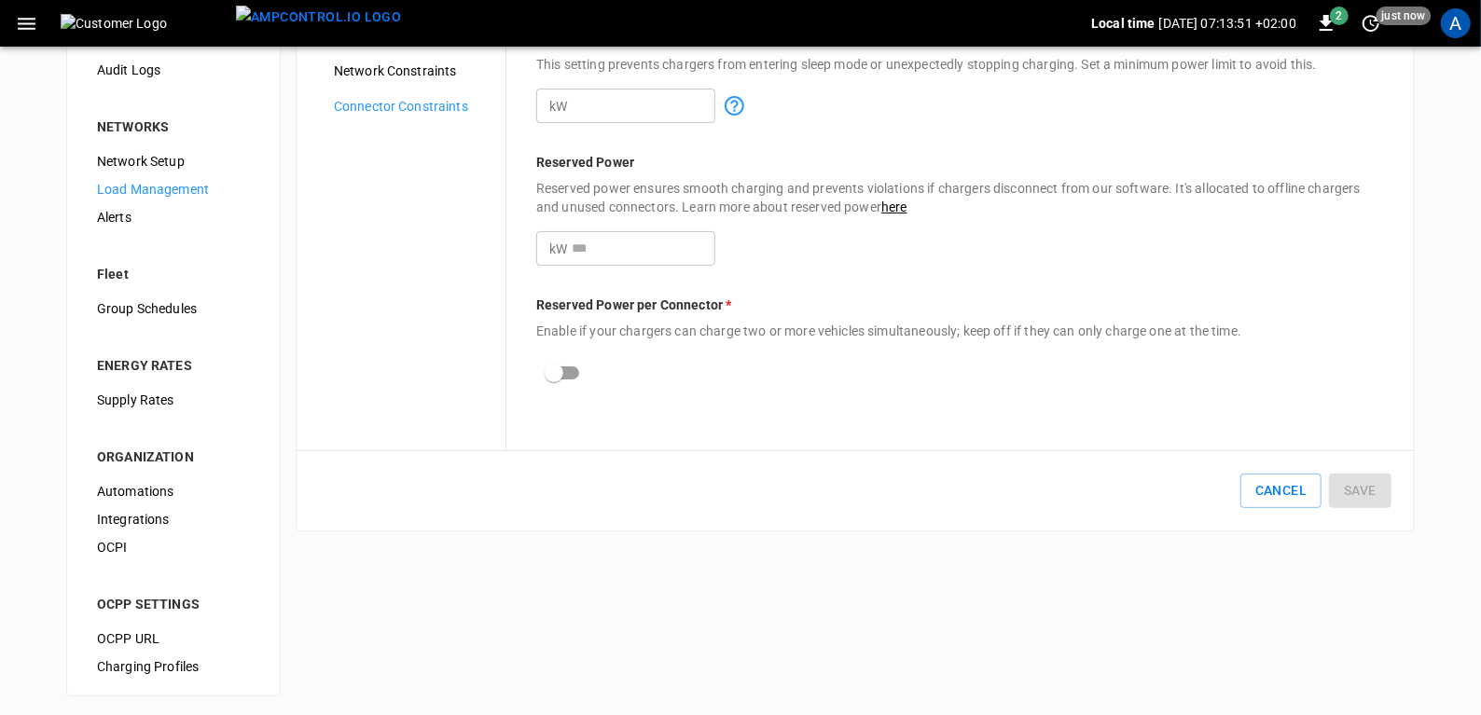
scroll to position [149, 0]
